Goal: Information Seeking & Learning: Check status

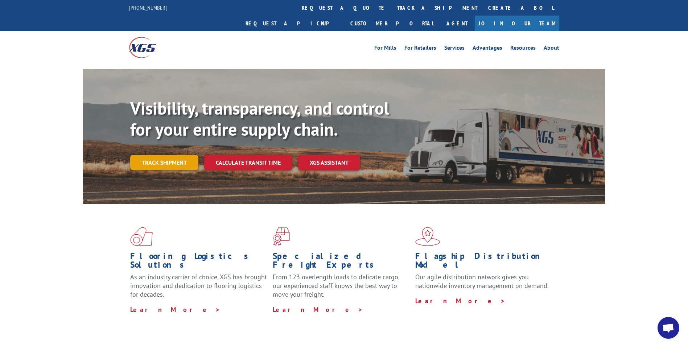
click at [175, 155] on link "Track shipment" at bounding box center [164, 162] width 68 height 15
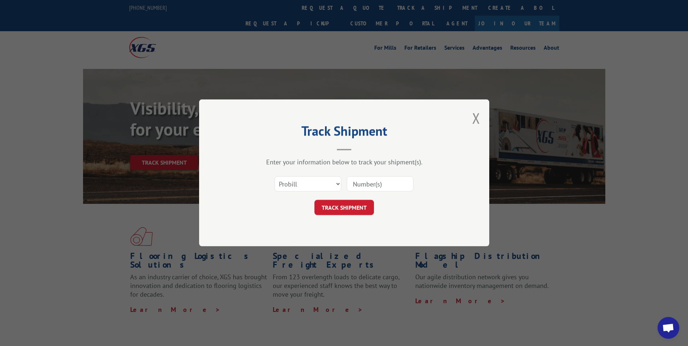
click at [376, 182] on input at bounding box center [380, 184] width 67 height 15
click at [340, 186] on select "Select category... Probill BOL PO" at bounding box center [307, 184] width 67 height 15
drag, startPoint x: 381, startPoint y: 184, endPoint x: 394, endPoint y: 185, distance: 13.5
click at [381, 184] on input at bounding box center [380, 184] width 67 height 15
paste input "17409411"
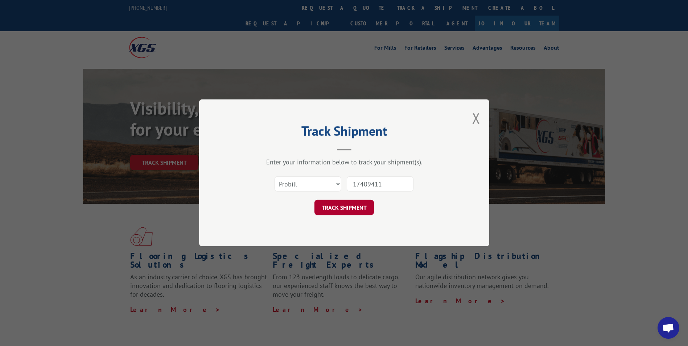
type input "17409411"
click at [351, 209] on button "TRACK SHIPMENT" at bounding box center [343, 207] width 59 height 15
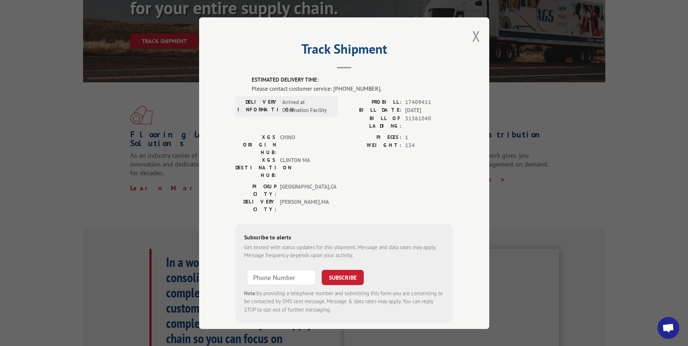
scroll to position [109, 0]
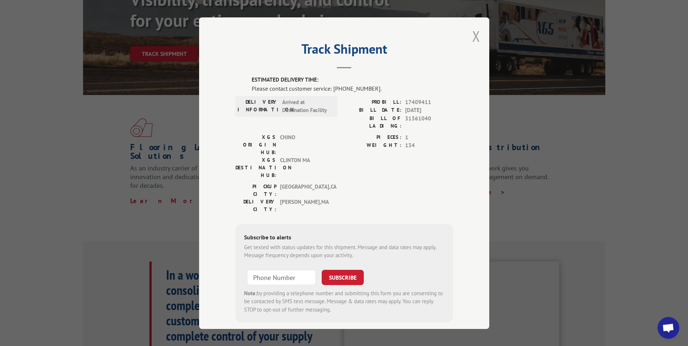
click at [472, 34] on button "Close modal" at bounding box center [476, 35] width 8 height 19
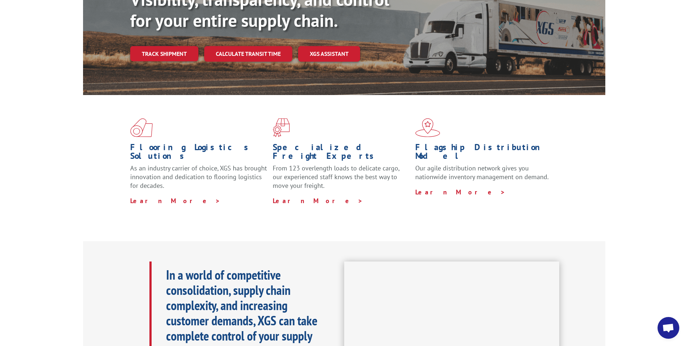
scroll to position [73, 0]
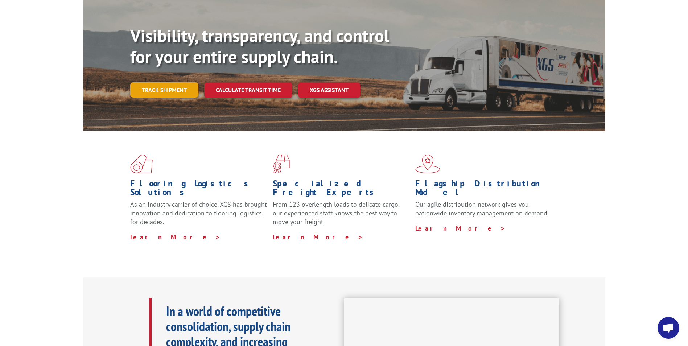
click at [169, 82] on link "Track shipment" at bounding box center [164, 89] width 68 height 15
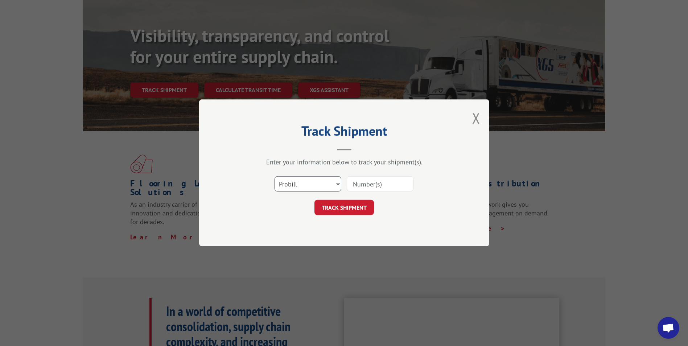
click at [316, 187] on select "Select category... Probill BOL PO" at bounding box center [307, 184] width 67 height 15
select select "bol"
click at [274, 177] on select "Select category... Probill BOL PO" at bounding box center [307, 184] width 67 height 15
drag, startPoint x: 368, startPoint y: 189, endPoint x: 372, endPoint y: 189, distance: 3.6
click at [368, 189] on input at bounding box center [380, 184] width 67 height 15
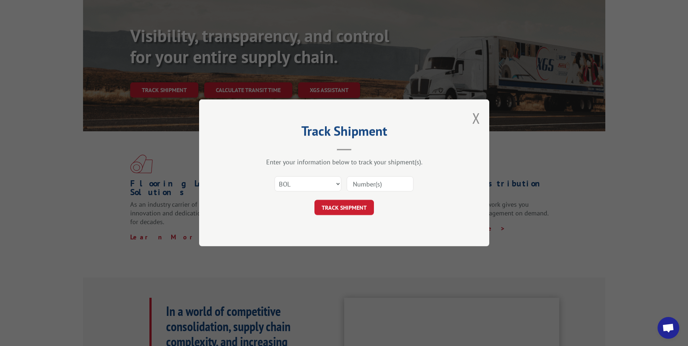
paste input "31361040"
type input "31361040"
click at [352, 212] on button "TRACK SHIPMENT" at bounding box center [343, 207] width 59 height 15
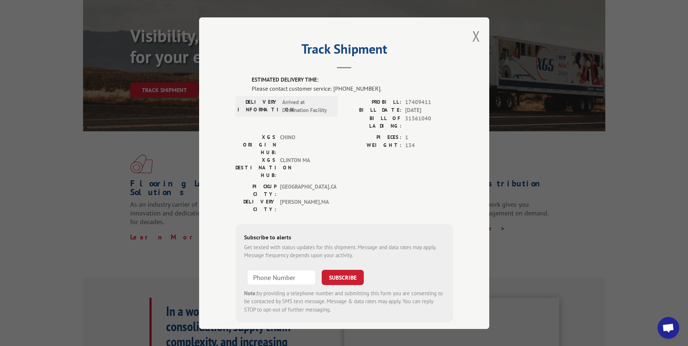
scroll to position [1, 0]
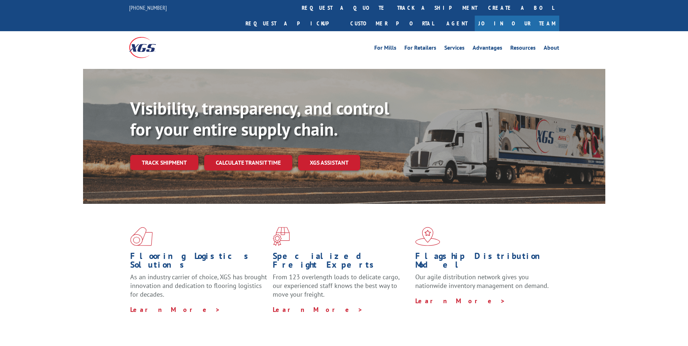
drag, startPoint x: 179, startPoint y: 150, endPoint x: 208, endPoint y: 165, distance: 32.8
click at [179, 155] on link "Track shipment" at bounding box center [164, 162] width 68 height 15
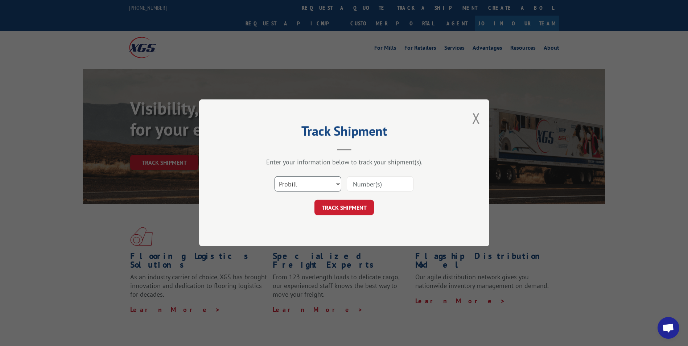
click at [306, 181] on select "Select category... Probill BOL PO" at bounding box center [307, 184] width 67 height 15
click at [375, 188] on input at bounding box center [380, 184] width 67 height 15
paste input "17409408"
type input "17409408"
click at [354, 213] on button "TRACK SHIPMENT" at bounding box center [343, 207] width 59 height 15
